Goal: Information Seeking & Learning: Learn about a topic

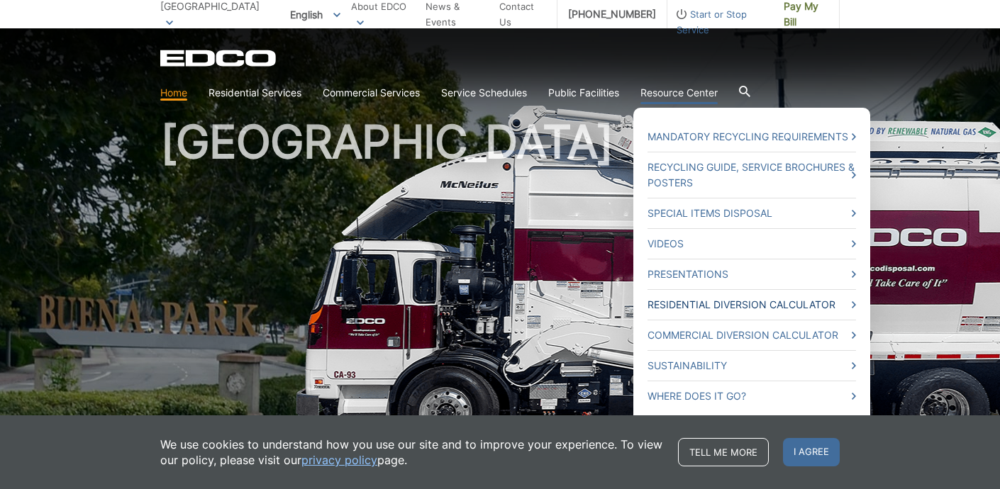
scroll to position [38, 0]
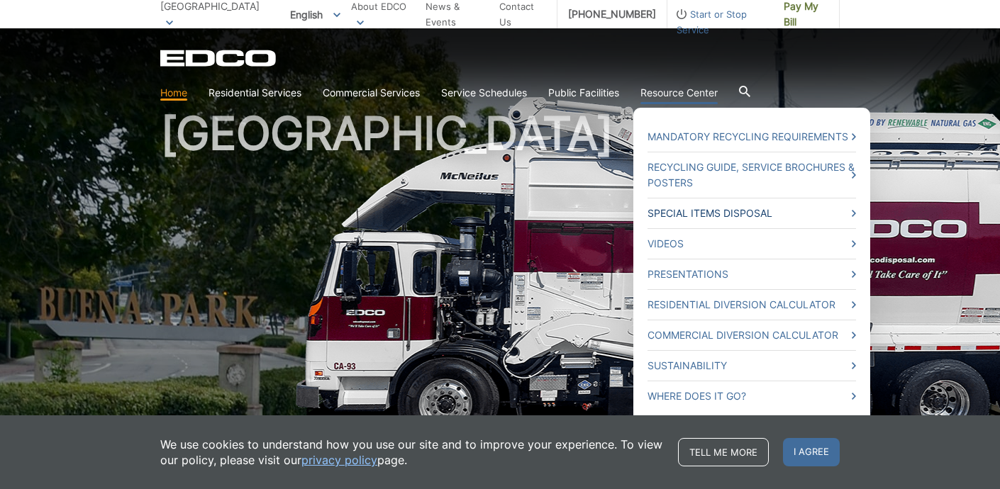
click at [752, 214] on link "Special Items Disposal" at bounding box center [752, 214] width 209 height 16
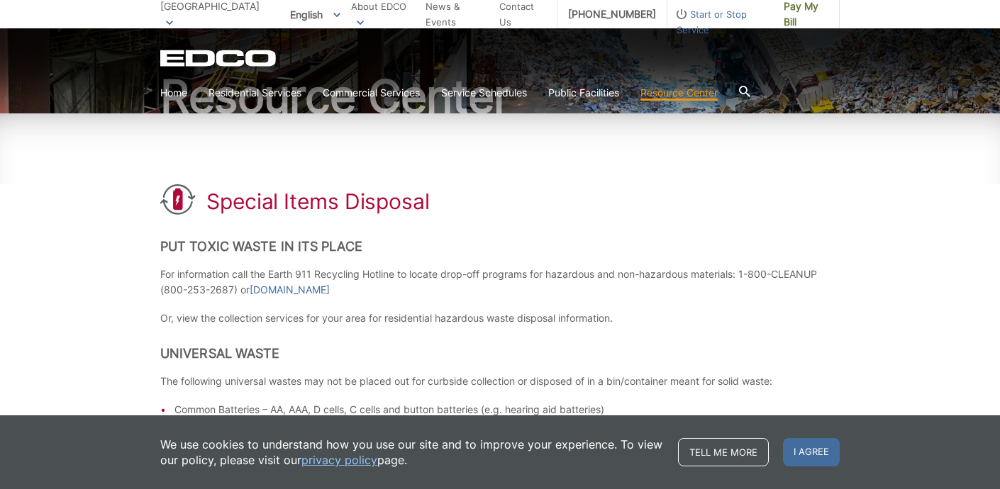
scroll to position [145, 0]
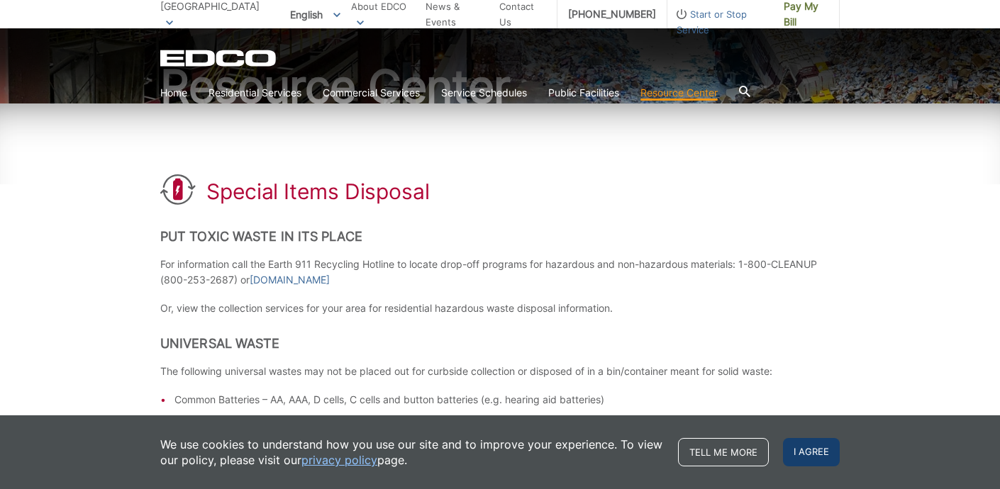
click at [791, 459] on span "I agree" at bounding box center [811, 452] width 57 height 28
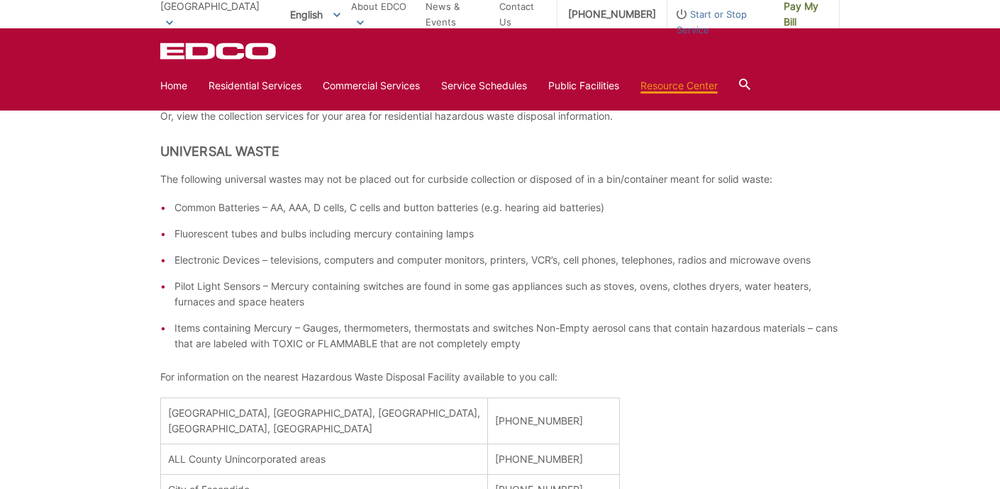
scroll to position [353, 0]
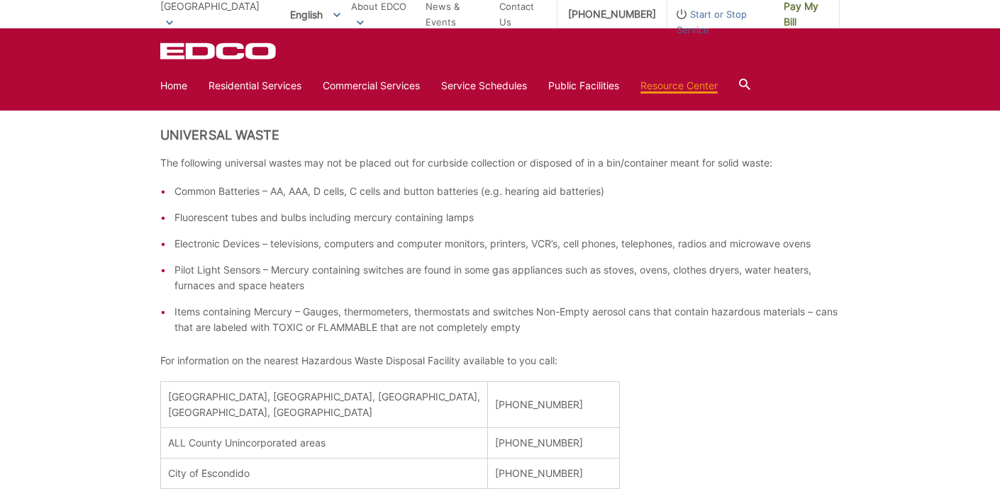
click at [698, 215] on li "Fluorescent tubes and bulbs including mercury containing lamps" at bounding box center [506, 218] width 665 height 16
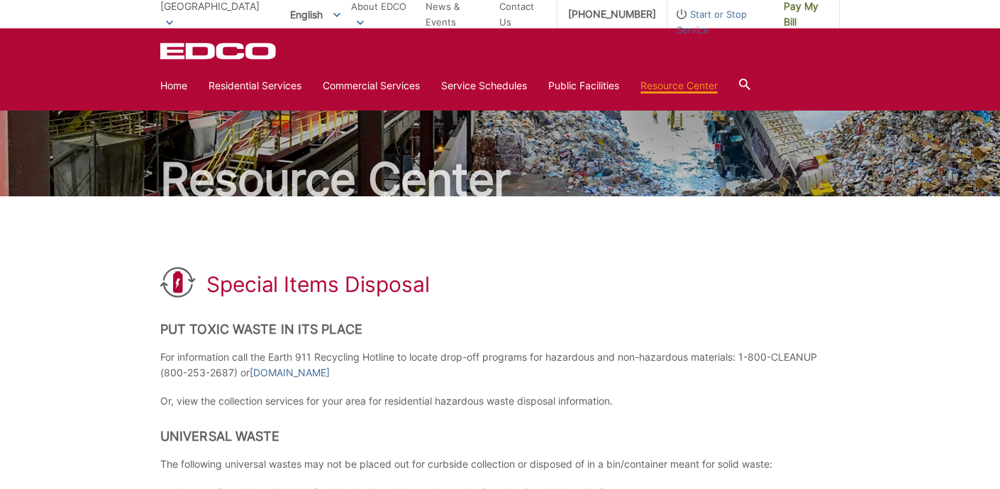
scroll to position [0, 0]
